Goal: Transaction & Acquisition: Purchase product/service

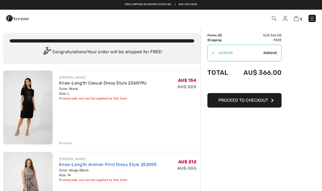
click at [80, 164] on link "Knee-Length Animal-Print Dress Style 252095" at bounding box center [108, 164] width 98 height 5
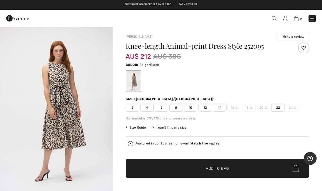
click at [296, 16] on img at bounding box center [296, 18] width 5 height 5
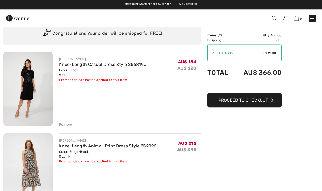
scroll to position [18, 0]
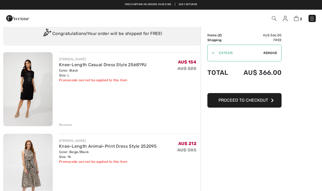
click at [72, 171] on div "JOSEPH RIBKOFF Knee-Length Animal-Print Dress Style 252095 Color: Beige/Black S…" at bounding box center [129, 171] width 141 height 75
click at [91, 156] on div "Color: Beige/Black Size: 14" at bounding box center [108, 155] width 98 height 10
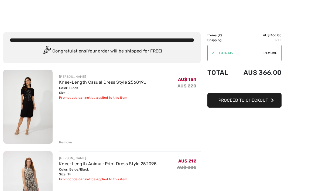
scroll to position [0, 0]
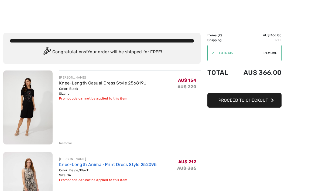
click at [70, 167] on link "Knee-Length Animal-Print Dress Style 252095" at bounding box center [108, 164] width 98 height 5
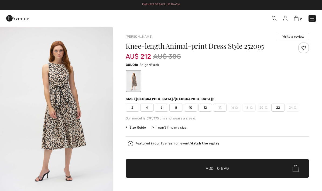
click at [205, 108] on span "12" at bounding box center [204, 108] width 13 height 8
click at [216, 165] on span "✔ Added to Bag Add to Bag" at bounding box center [217, 168] width 183 height 19
click at [299, 16] on link "3" at bounding box center [298, 18] width 8 height 6
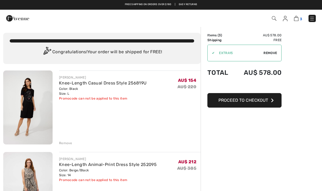
click at [296, 20] on img at bounding box center [296, 18] width 5 height 5
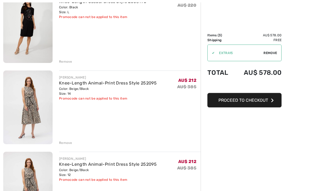
scroll to position [82, 0]
click at [63, 143] on div "Remove" at bounding box center [65, 143] width 13 height 5
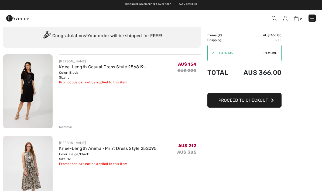
scroll to position [0, 0]
